Goal: Communication & Community: Answer question/provide support

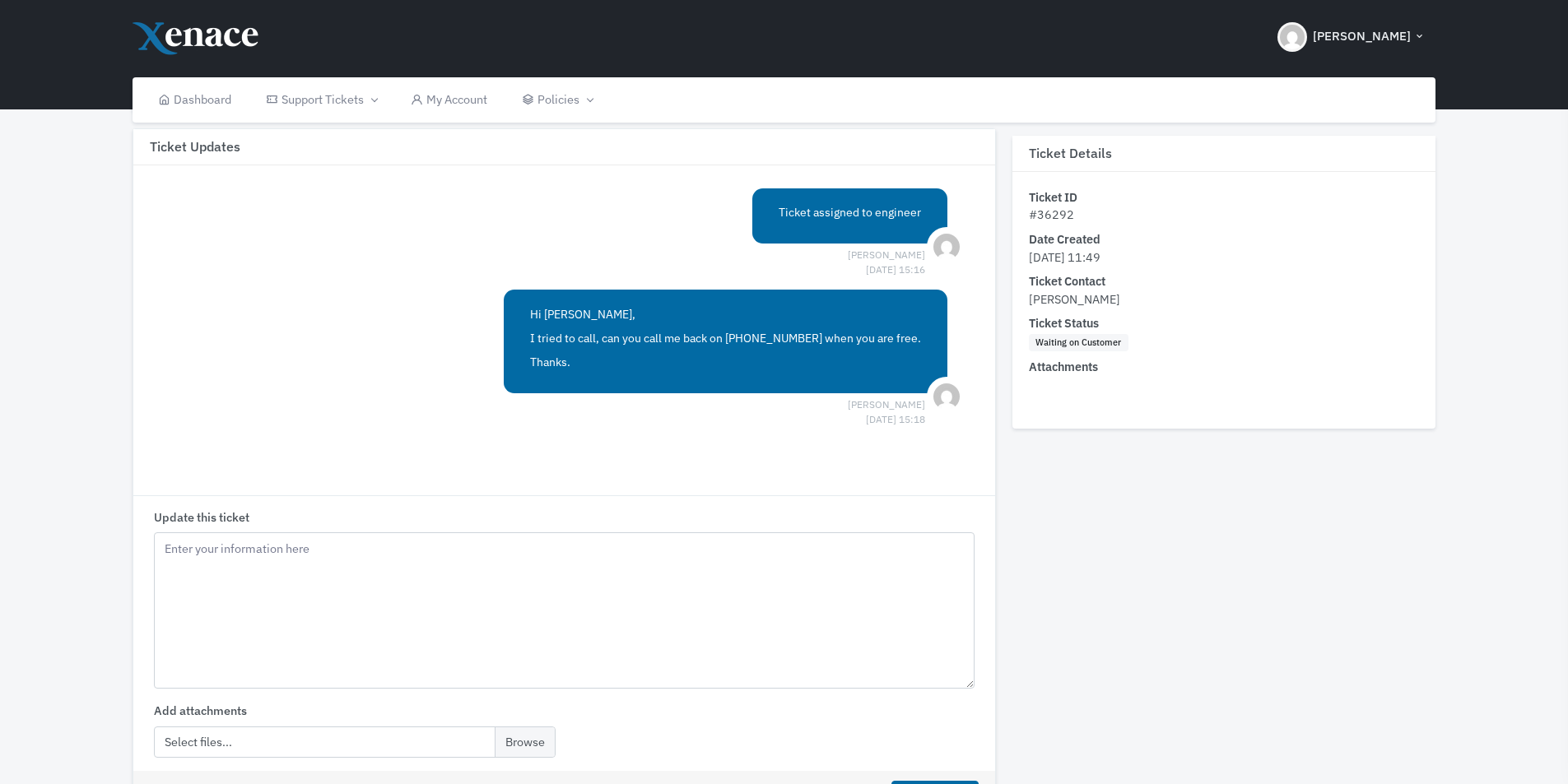
scroll to position [372, 0]
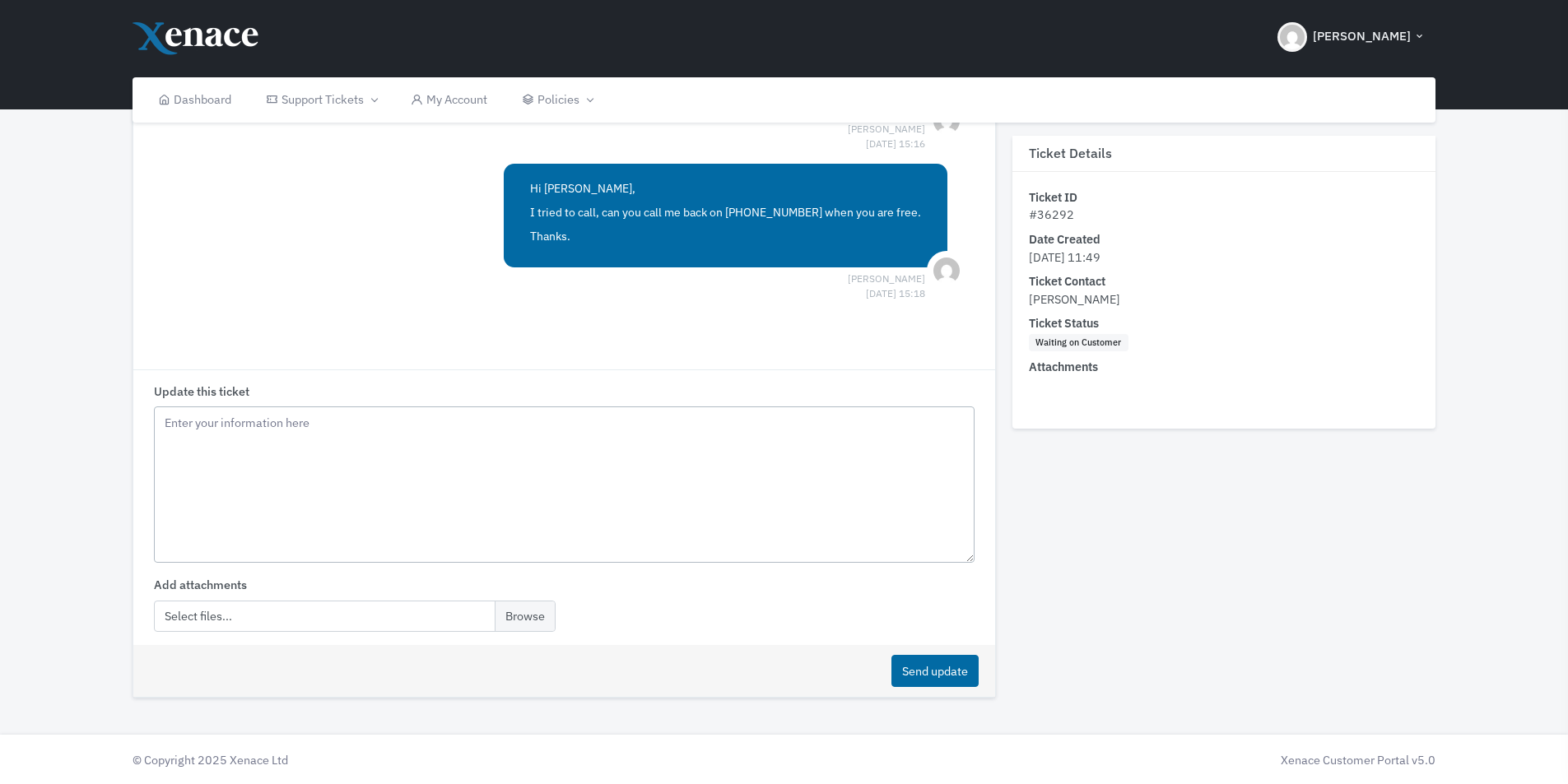
click at [279, 431] on textarea "Update this ticket" at bounding box center [564, 485] width 820 height 156
click at [188, 471] on textarea "[PERSON_NAME]" at bounding box center [564, 485] width 820 height 156
drag, startPoint x: 204, startPoint y: 461, endPoint x: 206, endPoint y: 502, distance: 41.0
click at [206, 502] on textarea "[PERSON_NAME]" at bounding box center [564, 485] width 820 height 156
paste textarea "[STREET_ADDRESS]"
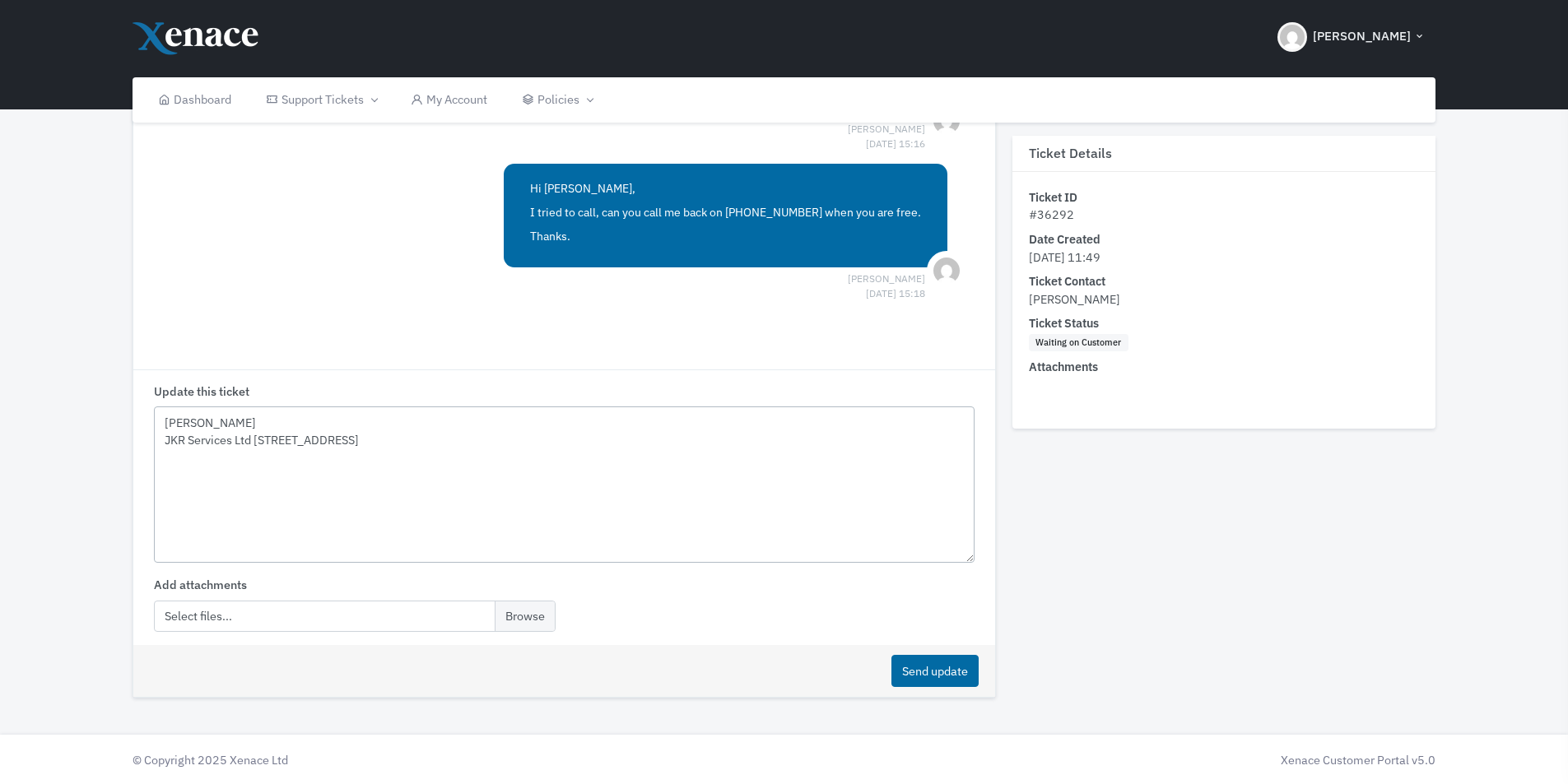
click at [254, 462] on textarea "[PERSON_NAME] JKR Services Ltd [STREET_ADDRESS]" at bounding box center [564, 485] width 820 height 156
click at [166, 431] on textarea "[PERSON_NAME] JKR Services Ltd [STREET_ADDRESS]" at bounding box center [564, 485] width 820 height 156
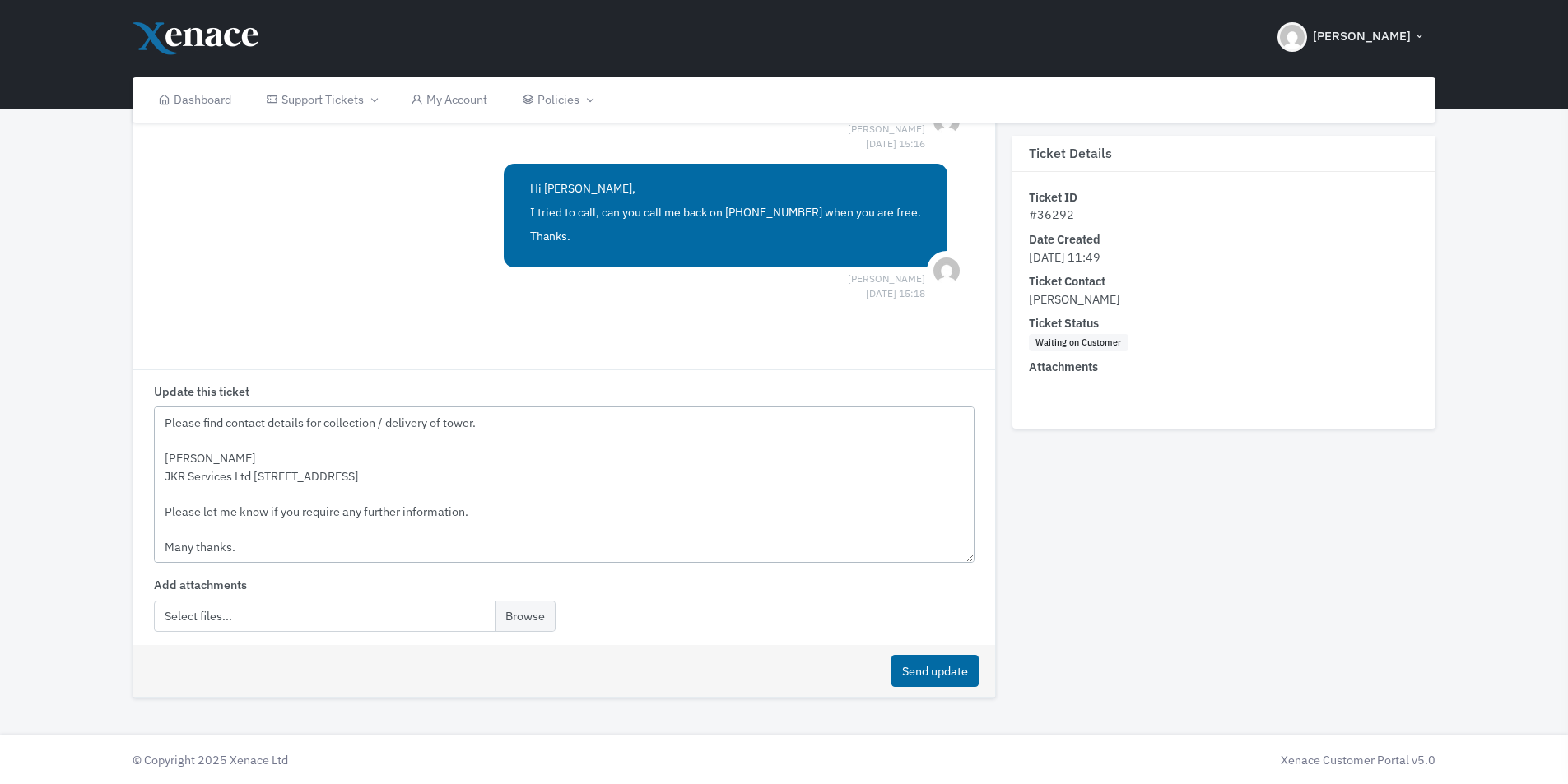
scroll to position [118, 0]
type textarea "Hello [PERSON_NAME]. Please find contact details for collection / delivery of t…"
click at [921, 670] on button "Send update" at bounding box center [935, 670] width 87 height 32
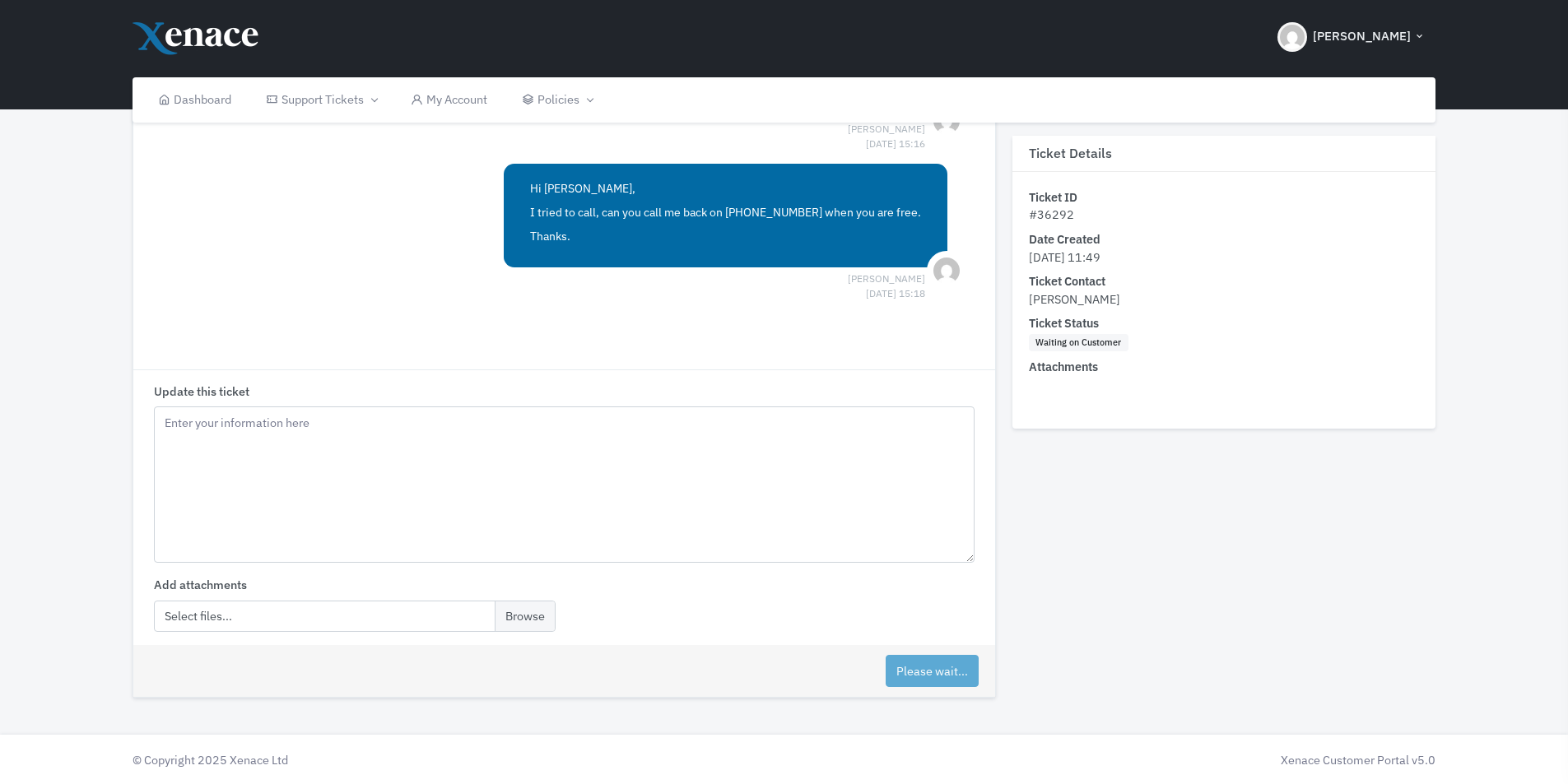
scroll to position [0, 0]
